Goal: Information Seeking & Learning: Learn about a topic

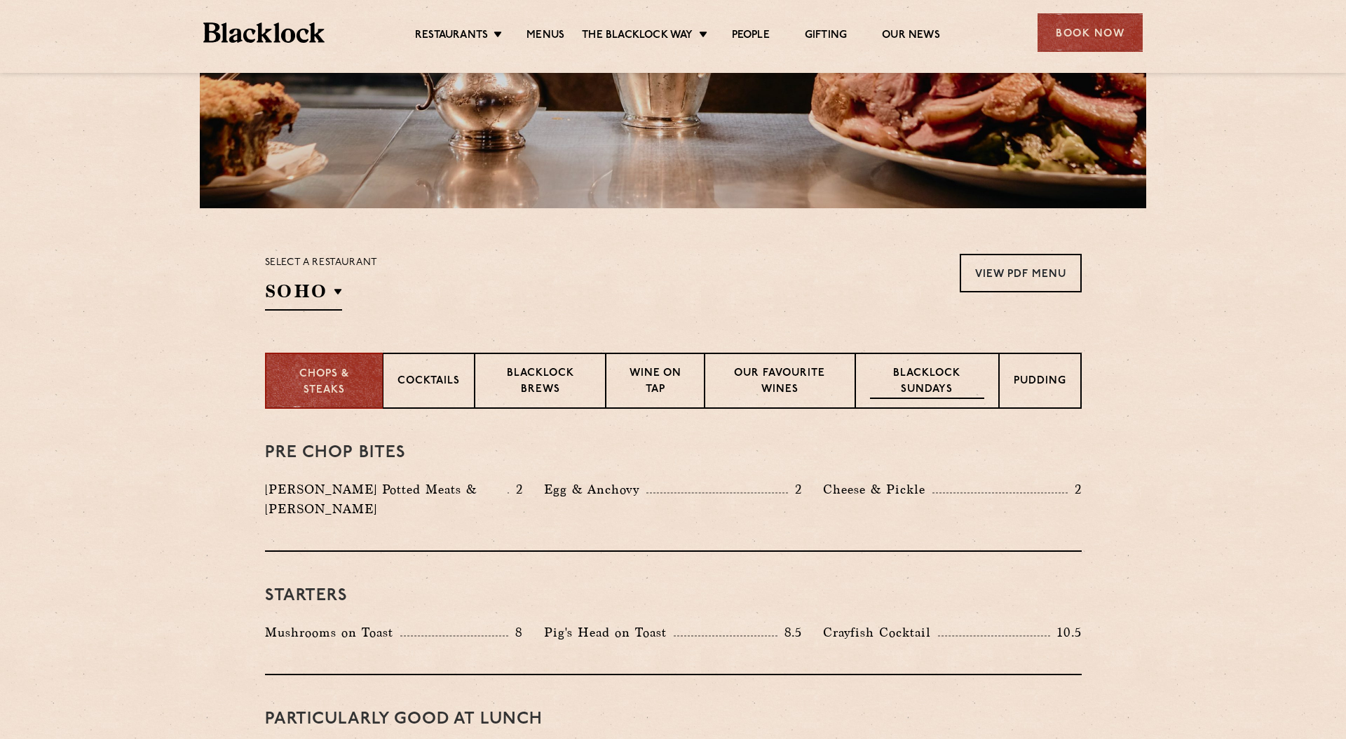
scroll to position [313, 0]
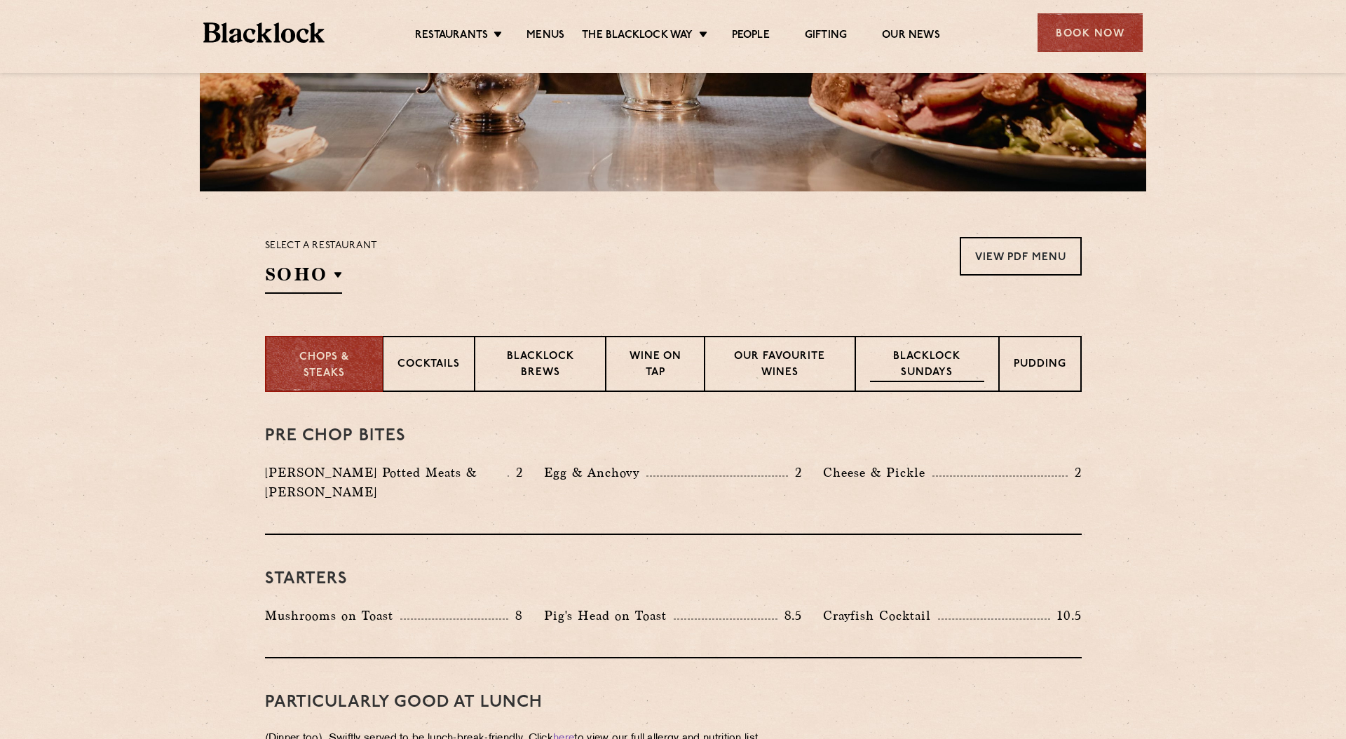
click at [908, 357] on p "Blacklock Sundays" at bounding box center [927, 365] width 114 height 33
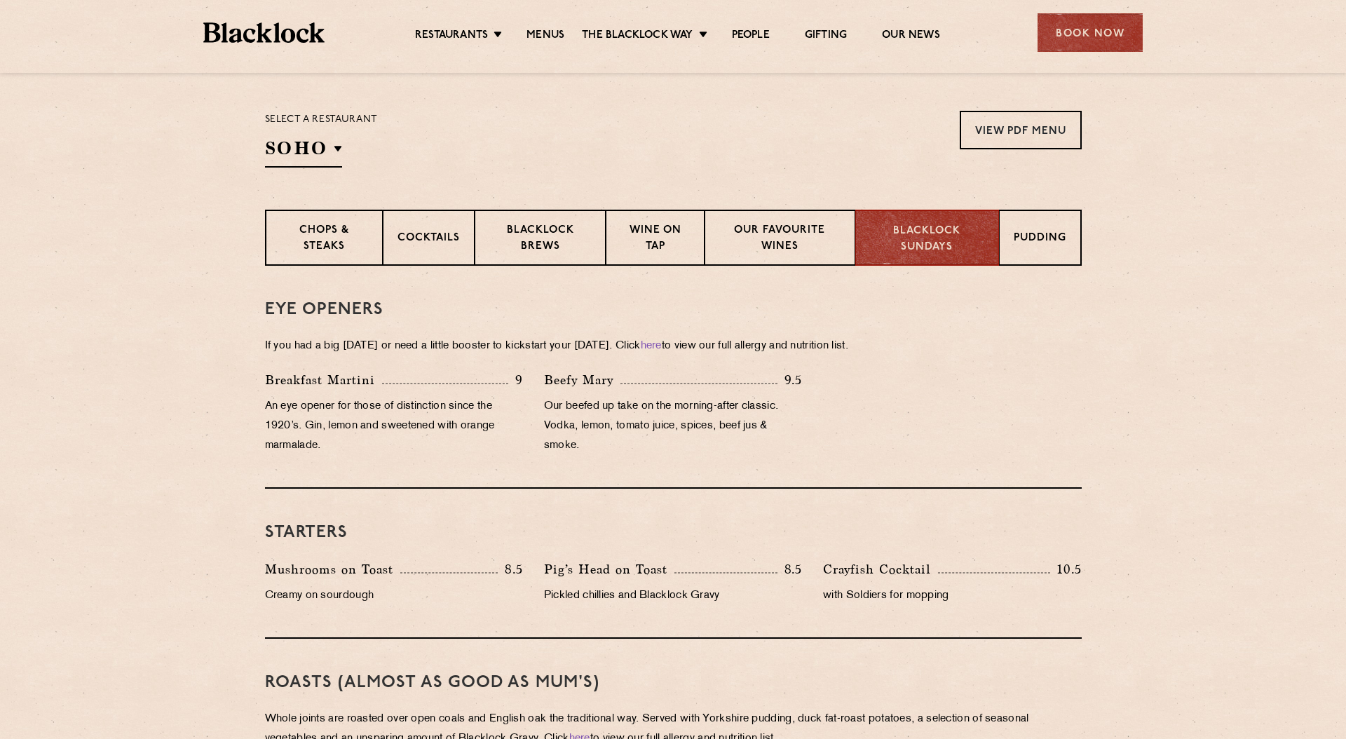
scroll to position [437, 0]
click at [987, 129] on link "View PDF Menu" at bounding box center [1021, 132] width 122 height 39
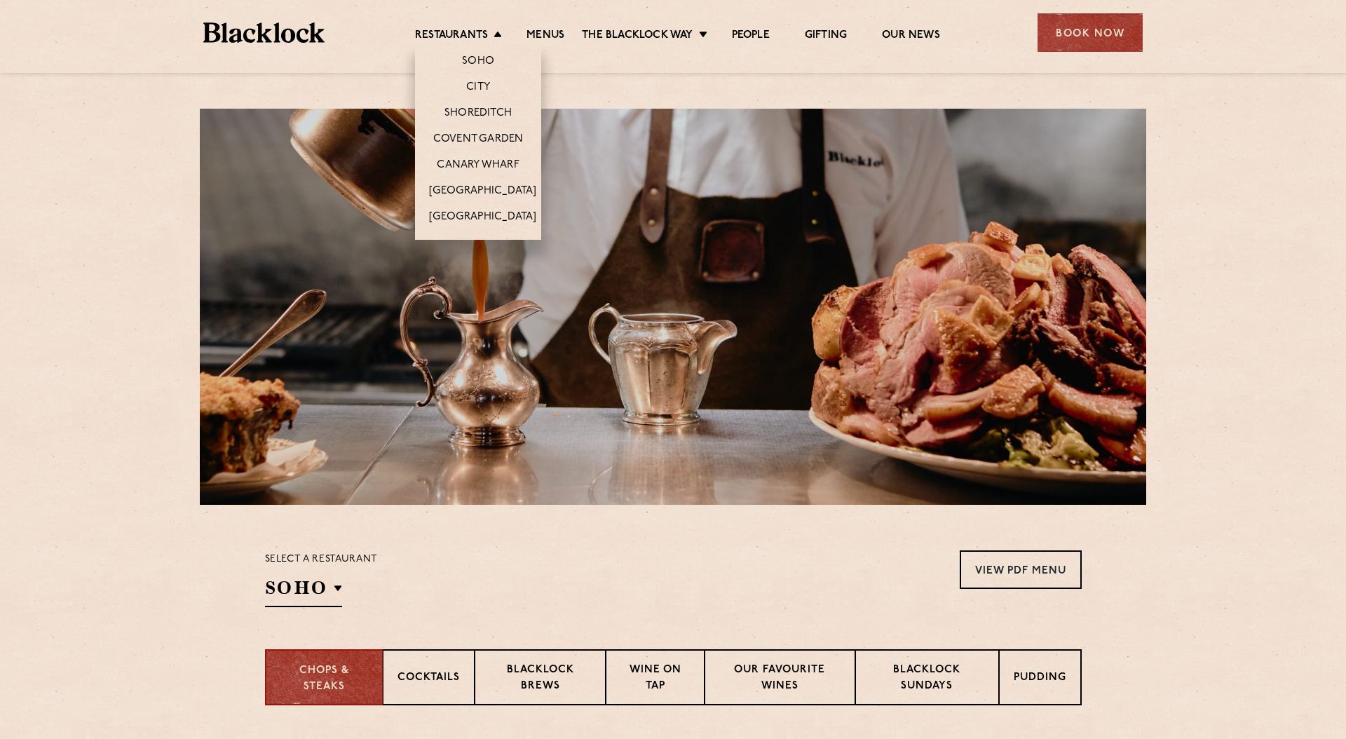
click at [483, 76] on li "City" at bounding box center [478, 87] width 126 height 26
click at [482, 91] on link "City" at bounding box center [478, 88] width 24 height 15
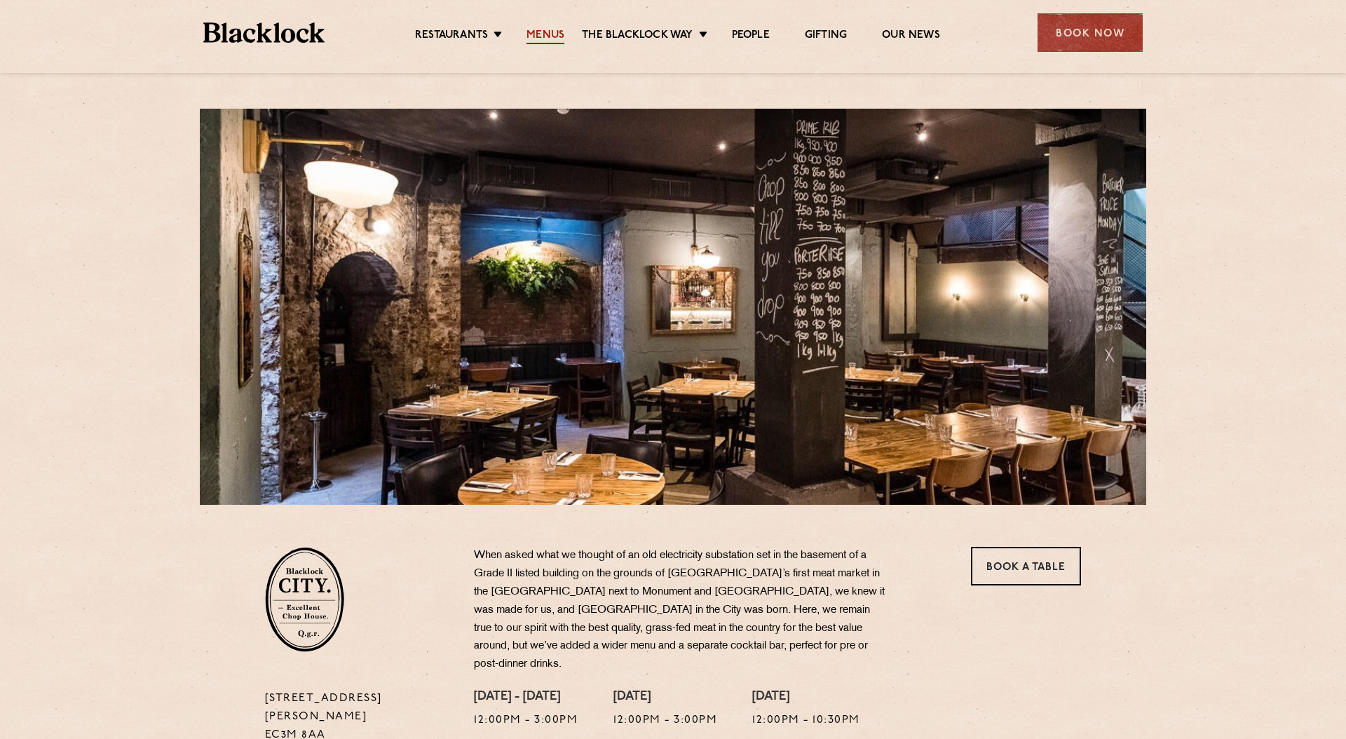
click at [545, 32] on link "Menus" at bounding box center [545, 36] width 38 height 15
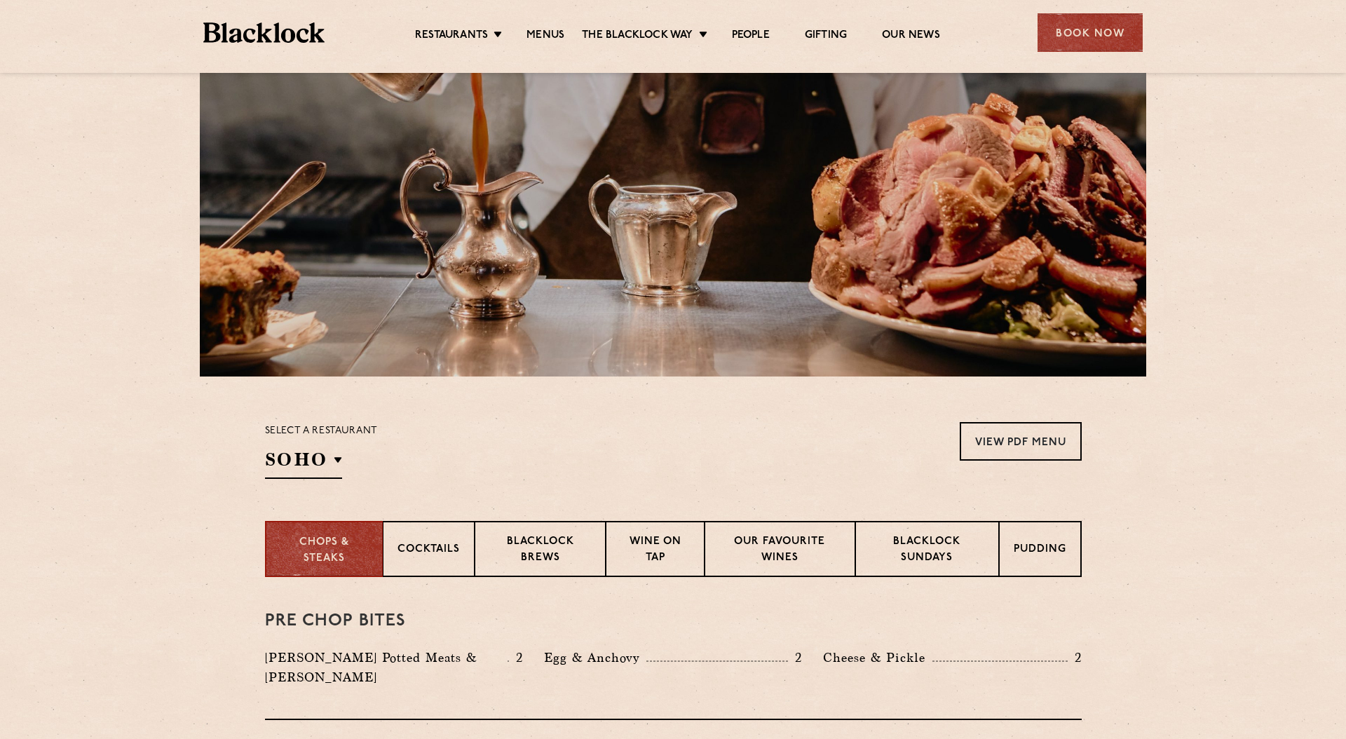
scroll to position [133, 0]
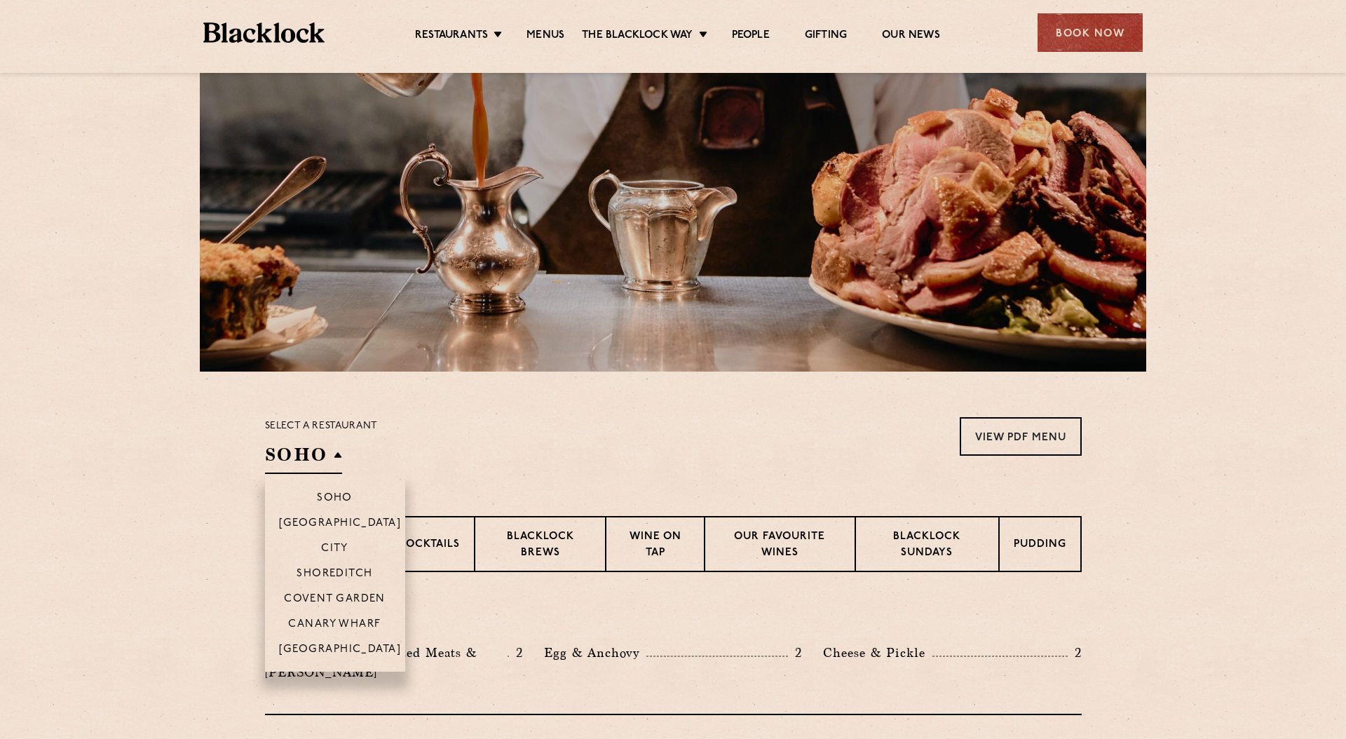
click at [322, 454] on h2 "SOHO" at bounding box center [303, 458] width 77 height 32
click at [333, 550] on p "City" at bounding box center [334, 550] width 27 height 14
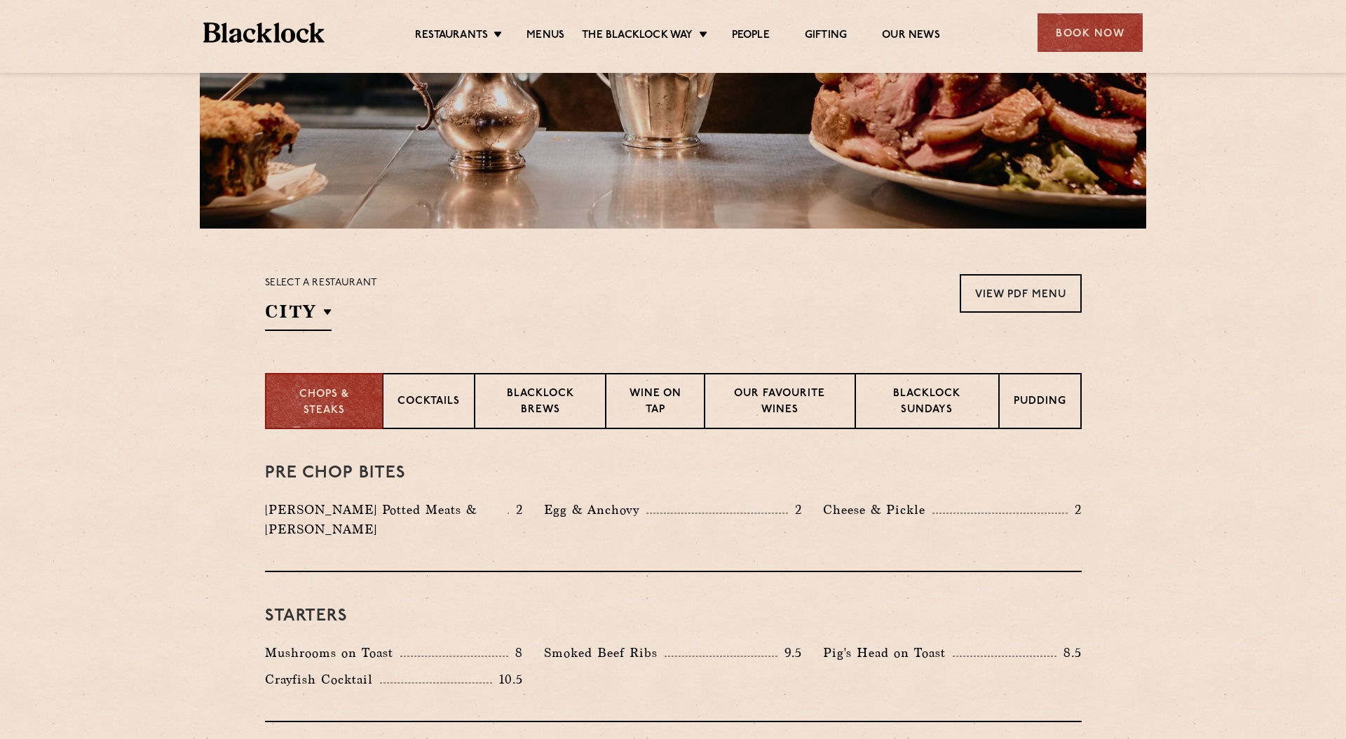
scroll to position [300, 0]
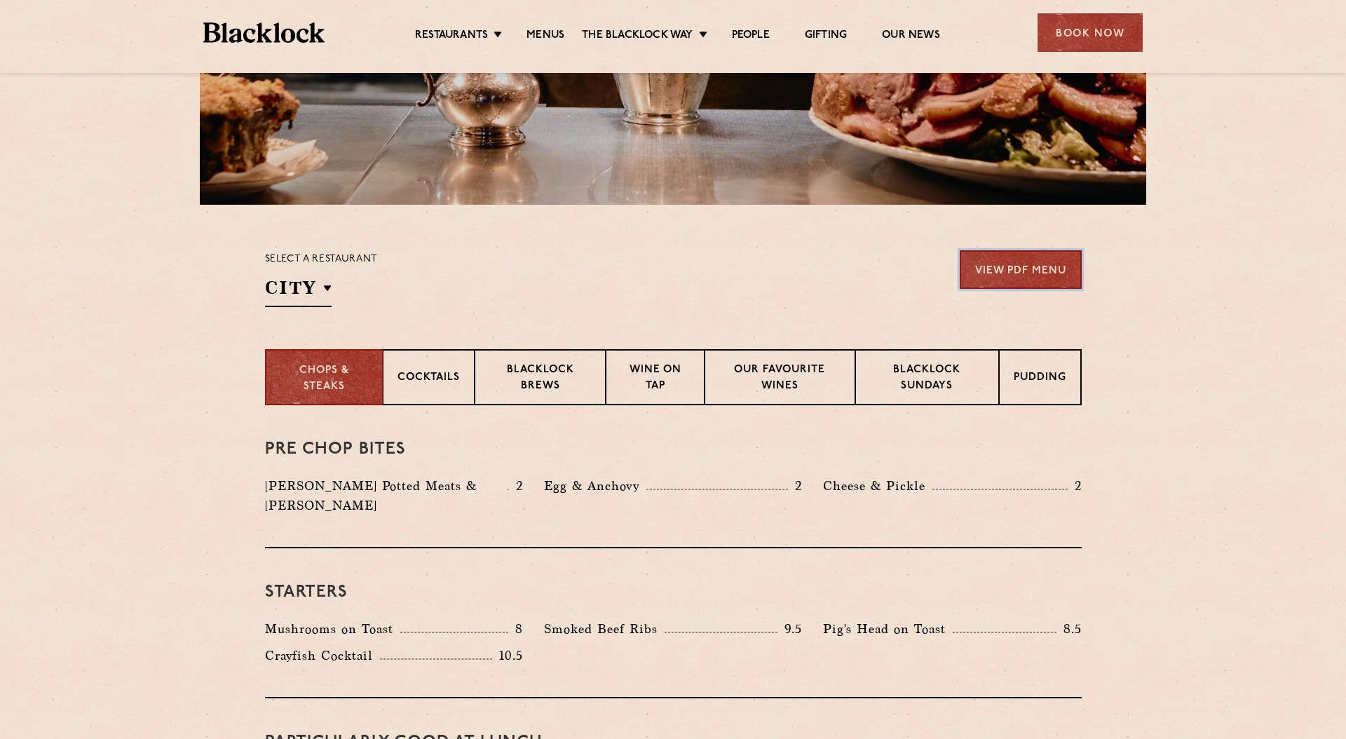
click at [1011, 280] on link "View PDF Menu" at bounding box center [1021, 269] width 122 height 39
